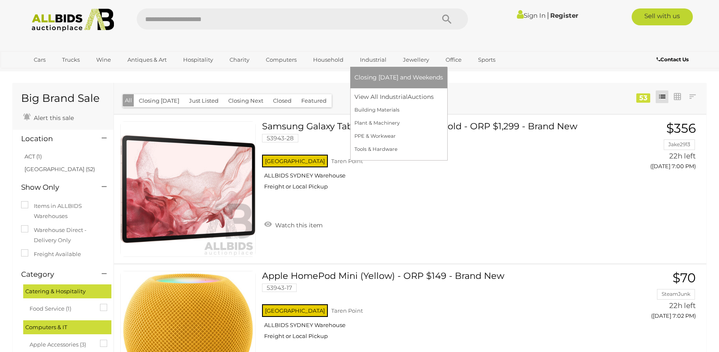
click at [373, 60] on link "Industrial" at bounding box center [374, 60] width 38 height 14
click at [380, 122] on link "Plant & Machinery" at bounding box center [399, 123] width 89 height 13
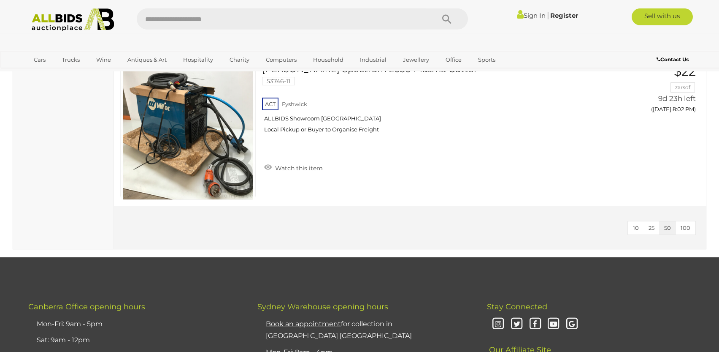
scroll to position [535, 0]
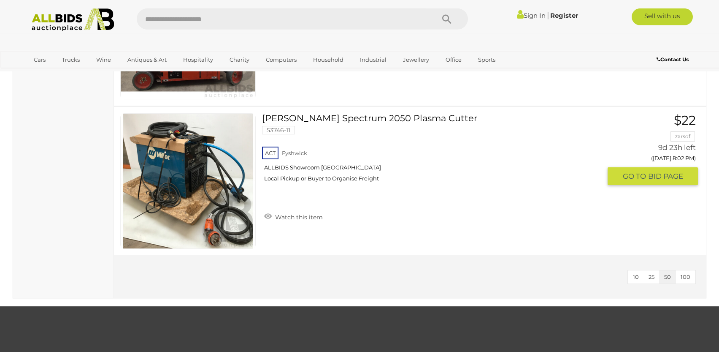
click at [375, 117] on link "Miller Spectrum 2050 Plasma Cutter 53746-11 ACT Fyshwick ALLBIDS Showroom Fyshw…" at bounding box center [434, 150] width 333 height 75
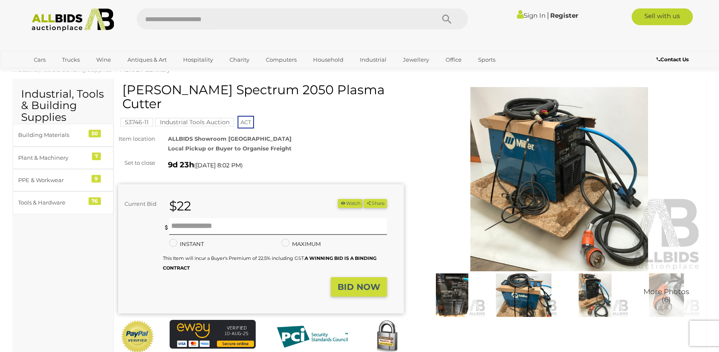
scroll to position [20, 0]
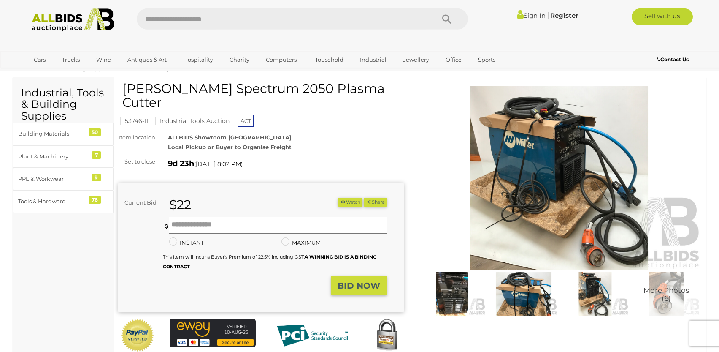
click at [546, 134] on img at bounding box center [560, 178] width 286 height 184
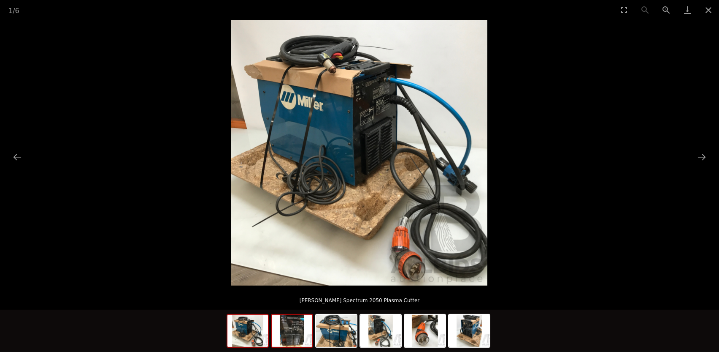
click at [294, 334] on img at bounding box center [292, 330] width 41 height 32
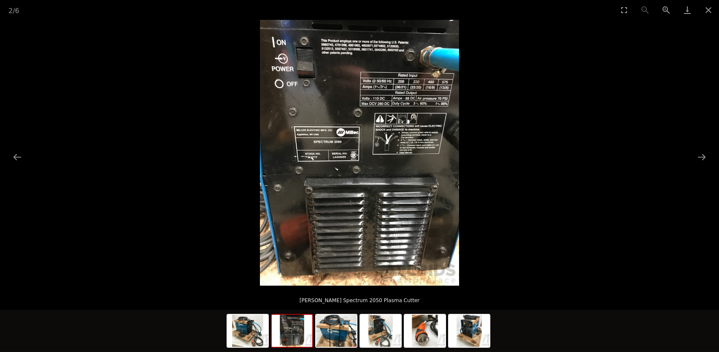
scroll to position [24, 0]
click at [337, 333] on img at bounding box center [336, 330] width 41 height 32
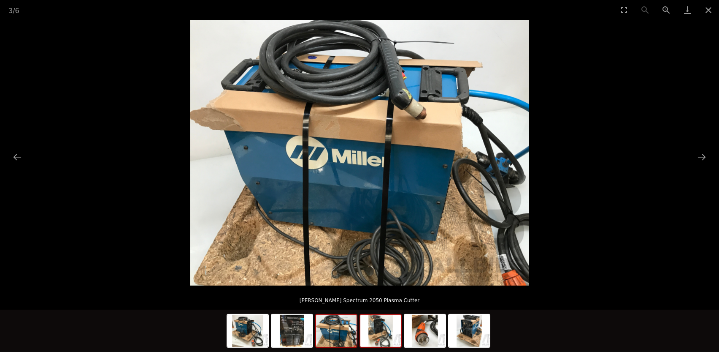
click at [382, 331] on img at bounding box center [380, 330] width 41 height 32
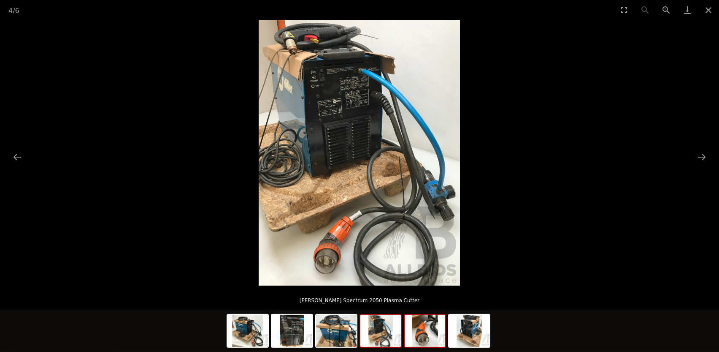
click at [428, 329] on img at bounding box center [425, 330] width 41 height 32
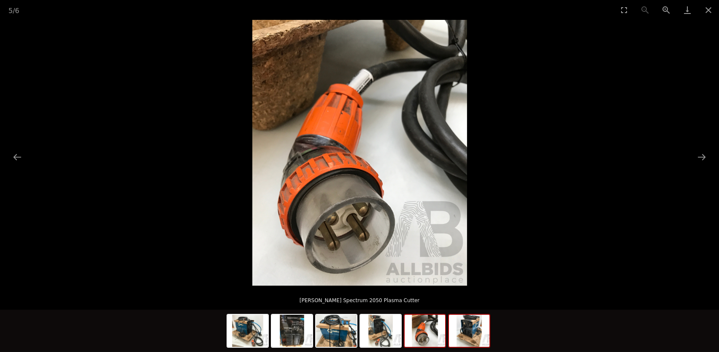
click at [474, 330] on img at bounding box center [469, 330] width 41 height 32
